Goal: Task Accomplishment & Management: Manage account settings

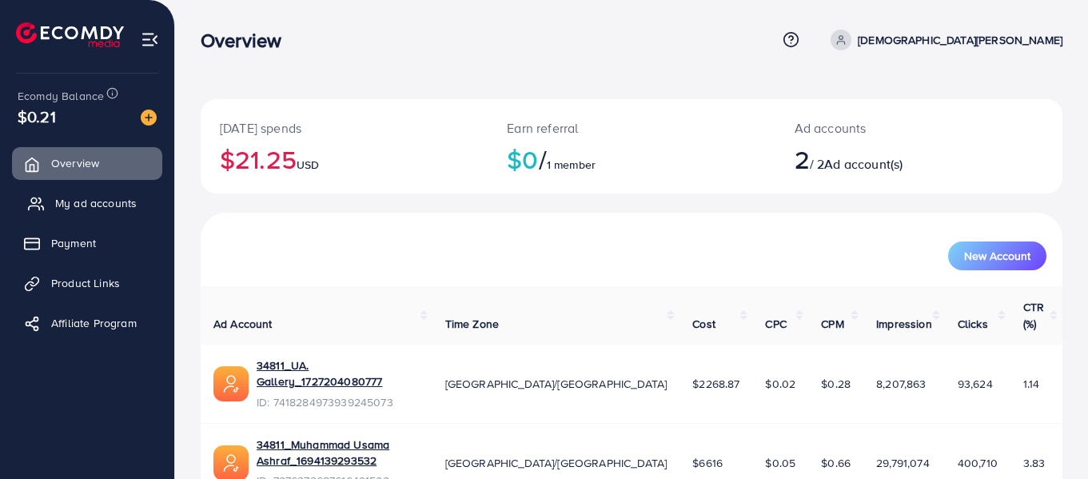
click at [125, 193] on link "My ad accounts" at bounding box center [87, 203] width 150 height 32
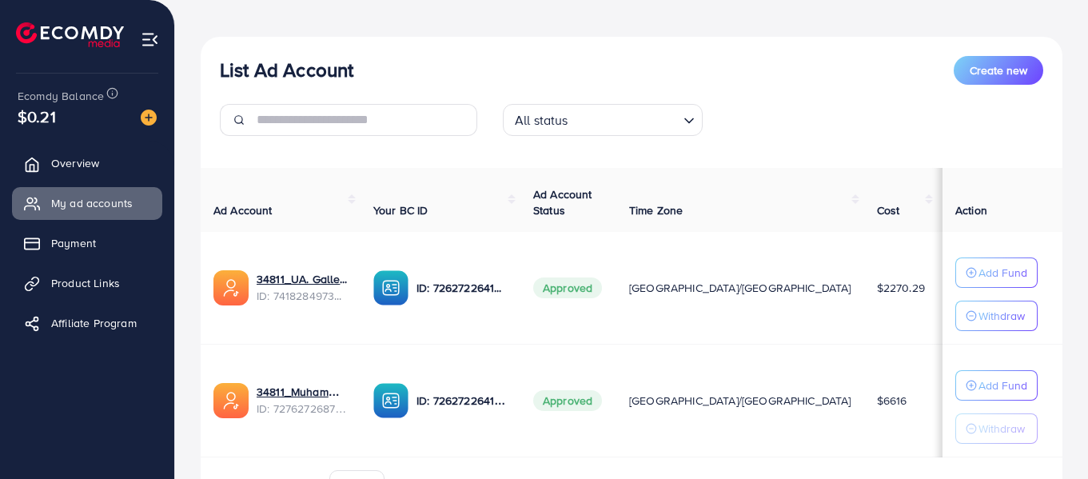
scroll to position [160, 0]
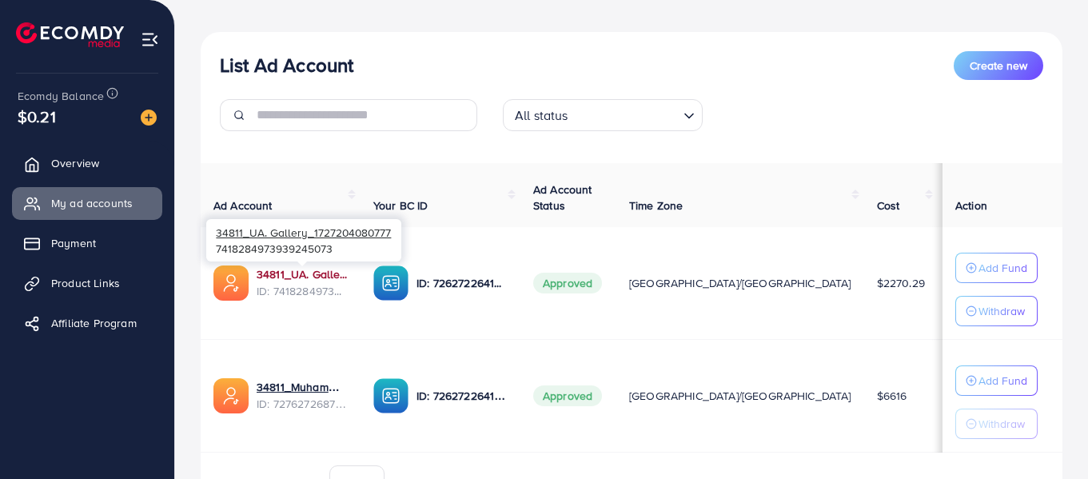
click at [291, 271] on link "34811_UA. Gallery_1727204080777" at bounding box center [301, 274] width 91 height 16
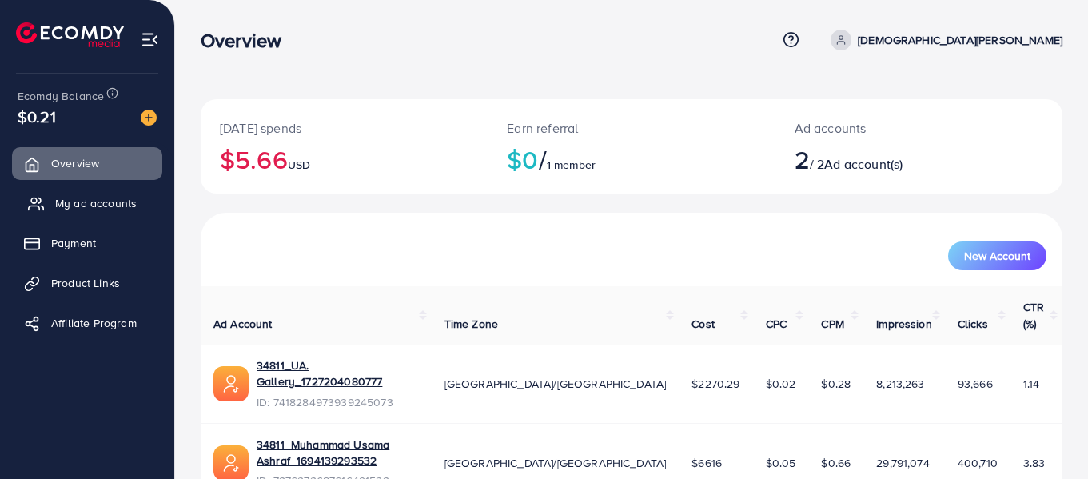
click at [102, 201] on span "My ad accounts" at bounding box center [96, 203] width 82 height 16
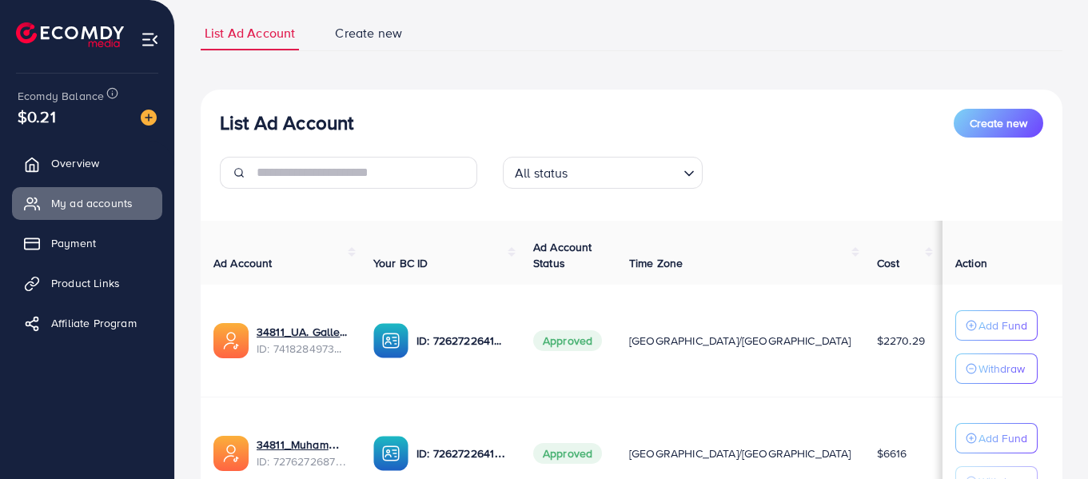
scroll to position [109, 0]
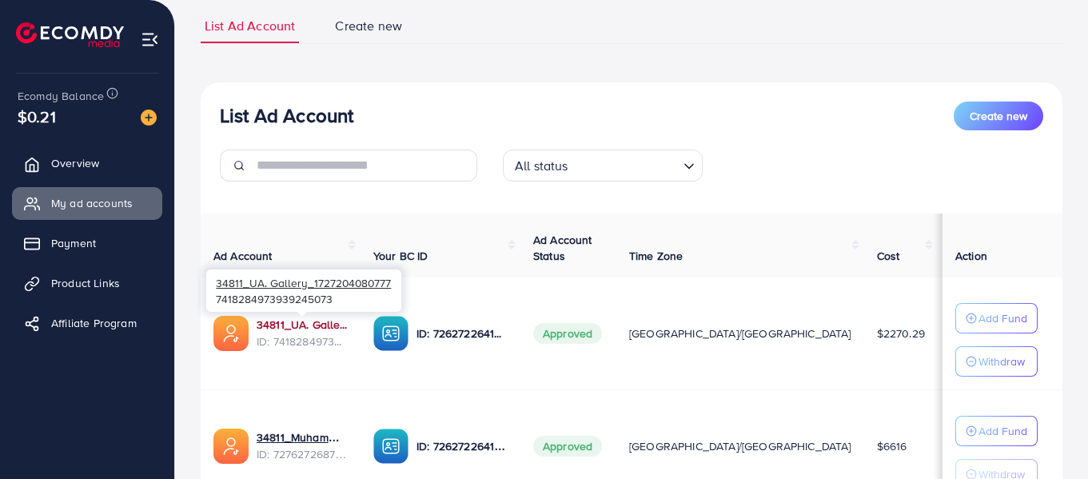
click at [310, 324] on link "34811_UA. Gallery_1727204080777" at bounding box center [301, 324] width 91 height 16
